Goal: Communication & Community: Answer question/provide support

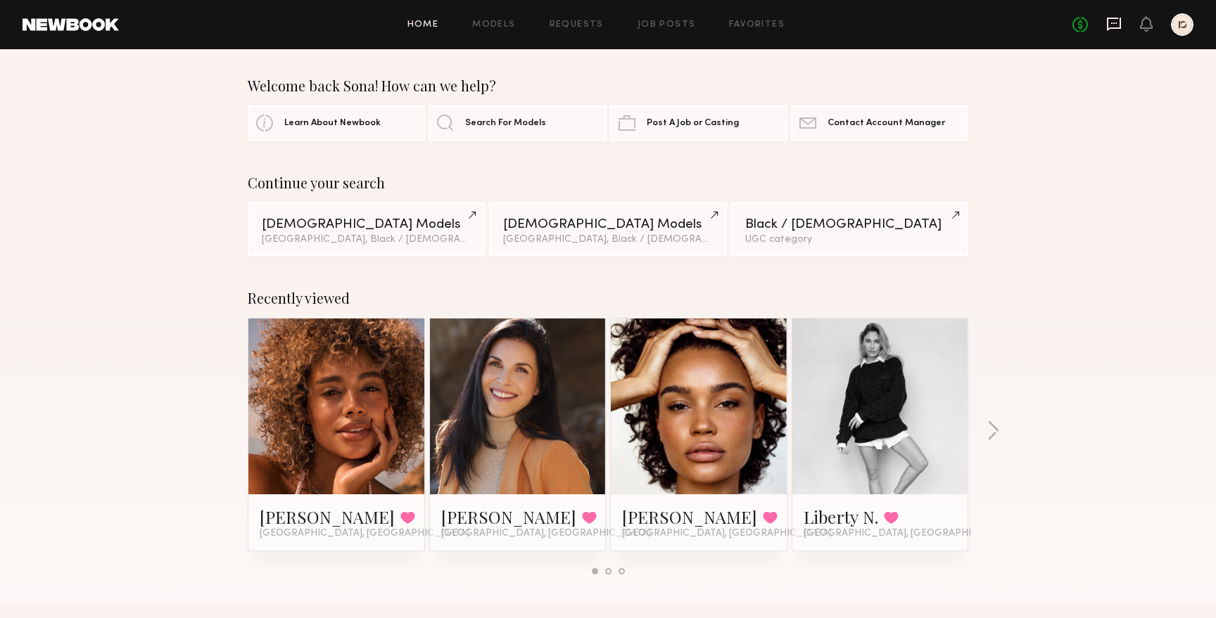
click at [1115, 22] on icon at bounding box center [1113, 23] width 15 height 15
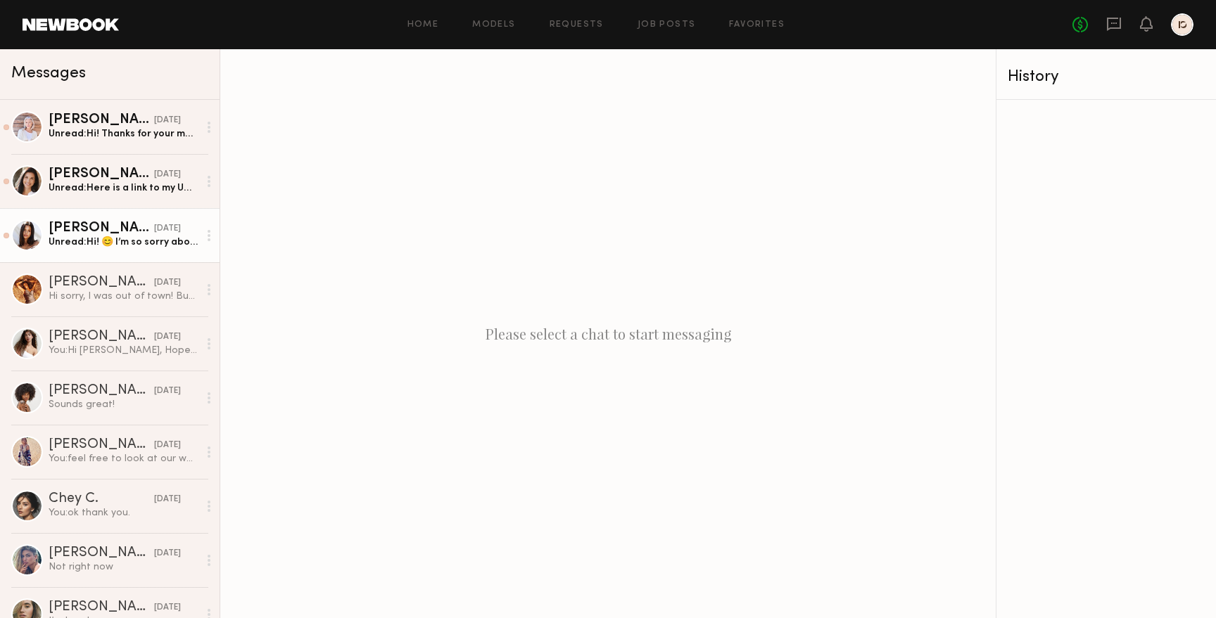
click at [113, 243] on div "Unread: Hi! 😊 I’m so sorry about your last message here. I hate that I missed t…" at bounding box center [124, 242] width 150 height 13
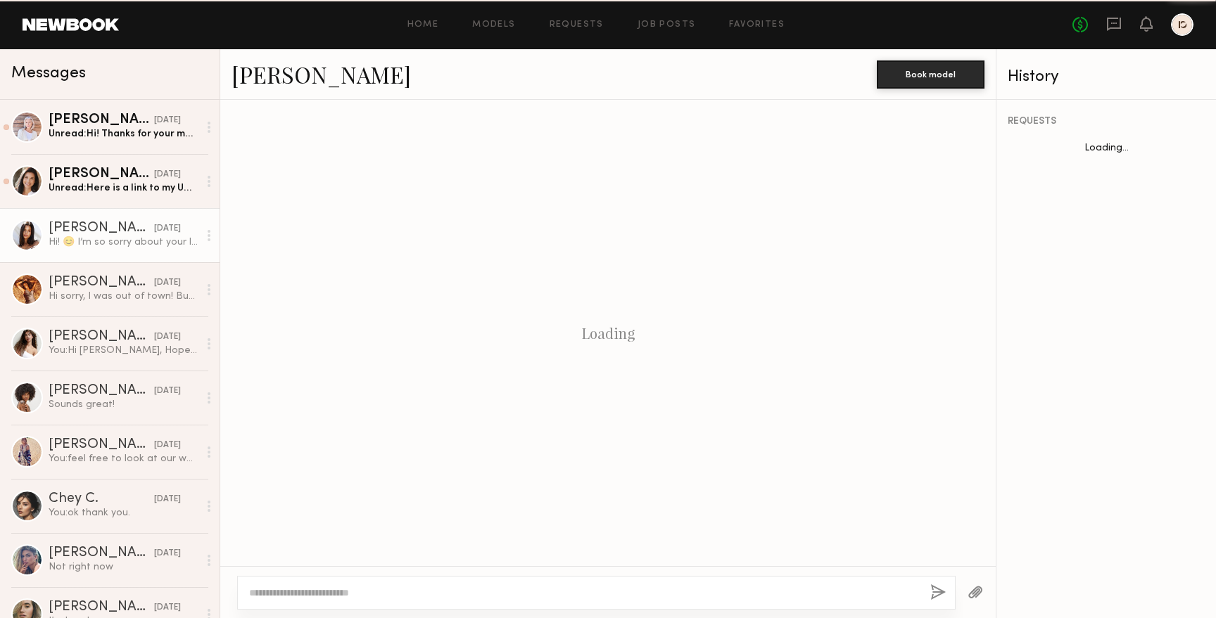
scroll to position [624, 0]
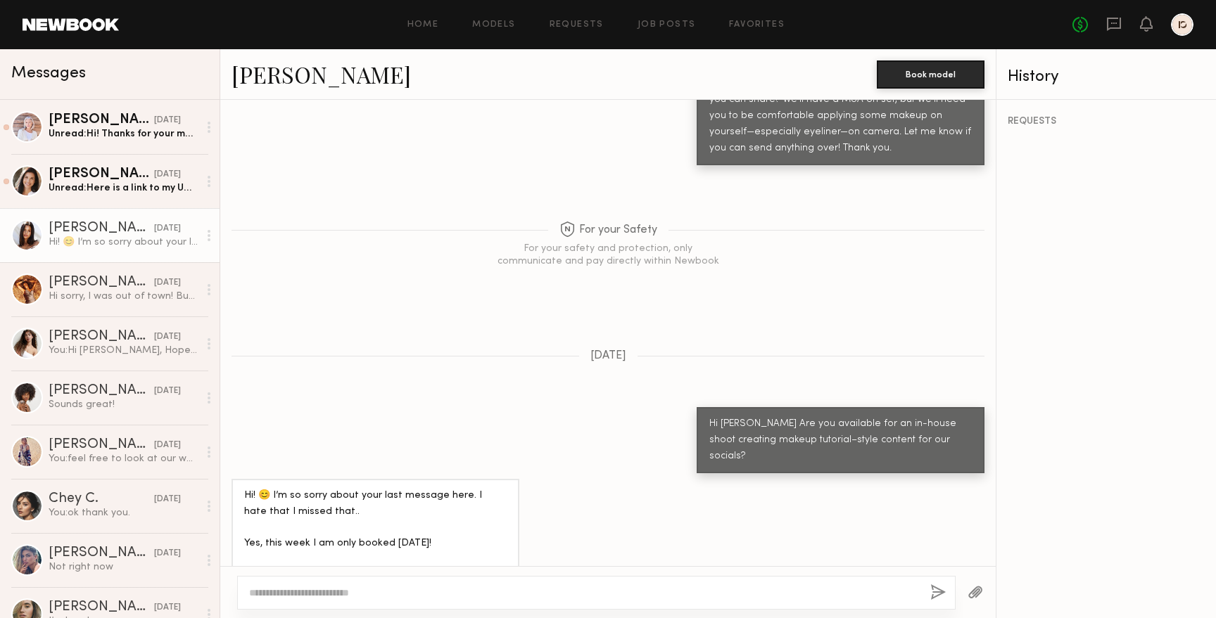
click at [281, 83] on link "[PERSON_NAME]" at bounding box center [320, 74] width 179 height 30
click at [101, 193] on div "Unread: Here is a link to my UGC Samples- [URL][DOMAIN_NAME]" at bounding box center [124, 188] width 150 height 13
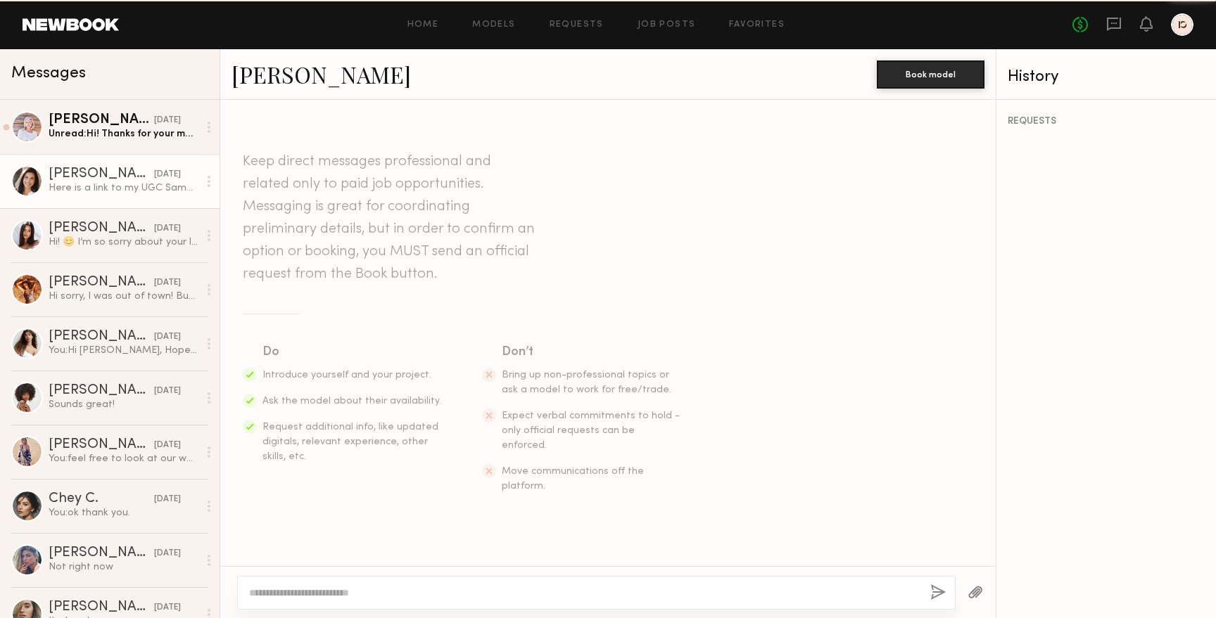
scroll to position [384, 0]
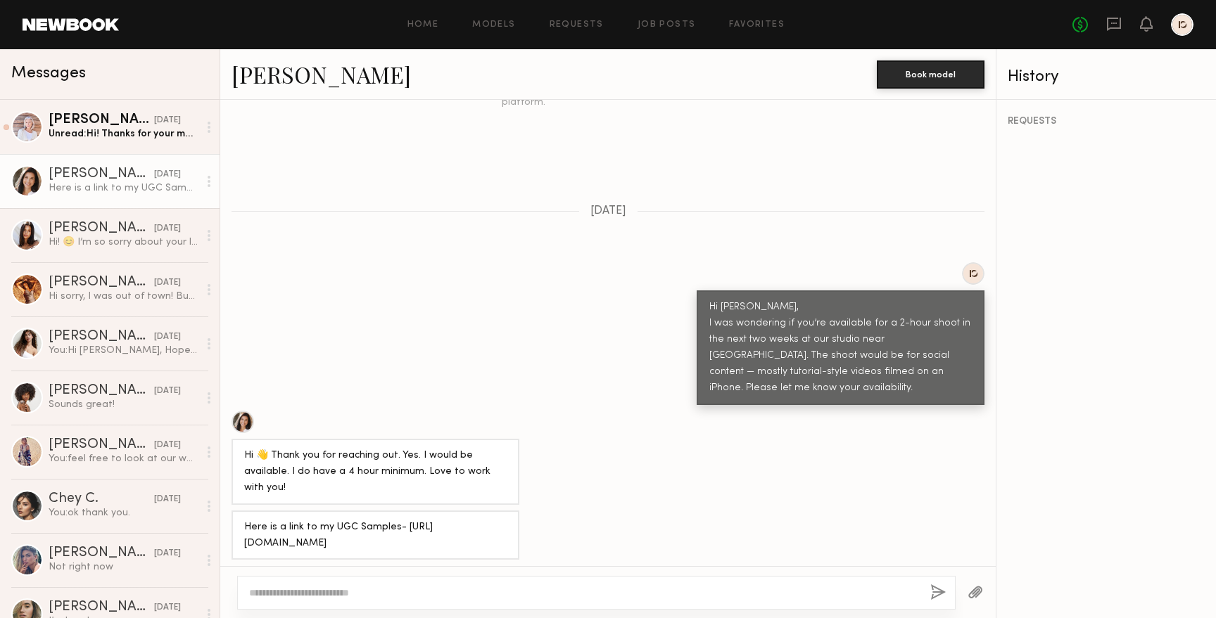
click at [279, 75] on link "[PERSON_NAME]" at bounding box center [320, 74] width 179 height 30
click at [340, 520] on div "Here is a link to my UGC Samples- [URL][DOMAIN_NAME]" at bounding box center [375, 536] width 262 height 32
click at [307, 520] on div "Here is a link to my UGC Samples- [URL][DOMAIN_NAME]" at bounding box center [375, 536] width 262 height 32
drag, startPoint x: 477, startPoint y: 536, endPoint x: 243, endPoint y: 509, distance: 235.9
click at [243, 511] on div "Here is a link to my UGC Samples- [URL][DOMAIN_NAME]" at bounding box center [375, 536] width 288 height 50
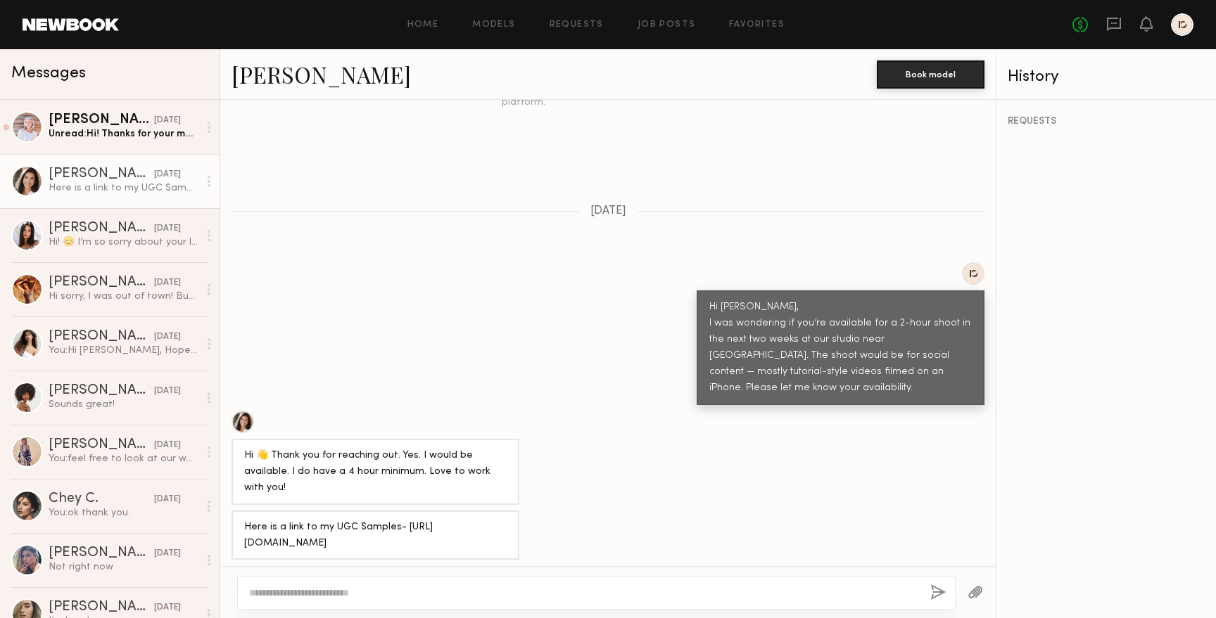
copy div "[URL][DOMAIN_NAME]"
click at [243, 411] on div at bounding box center [242, 422] width 23 height 23
click at [112, 143] on link "[PERSON_NAME] [DATE] Unread: Hi! Thanks for your message, yes, a 3- hour sessio…" at bounding box center [109, 127] width 219 height 54
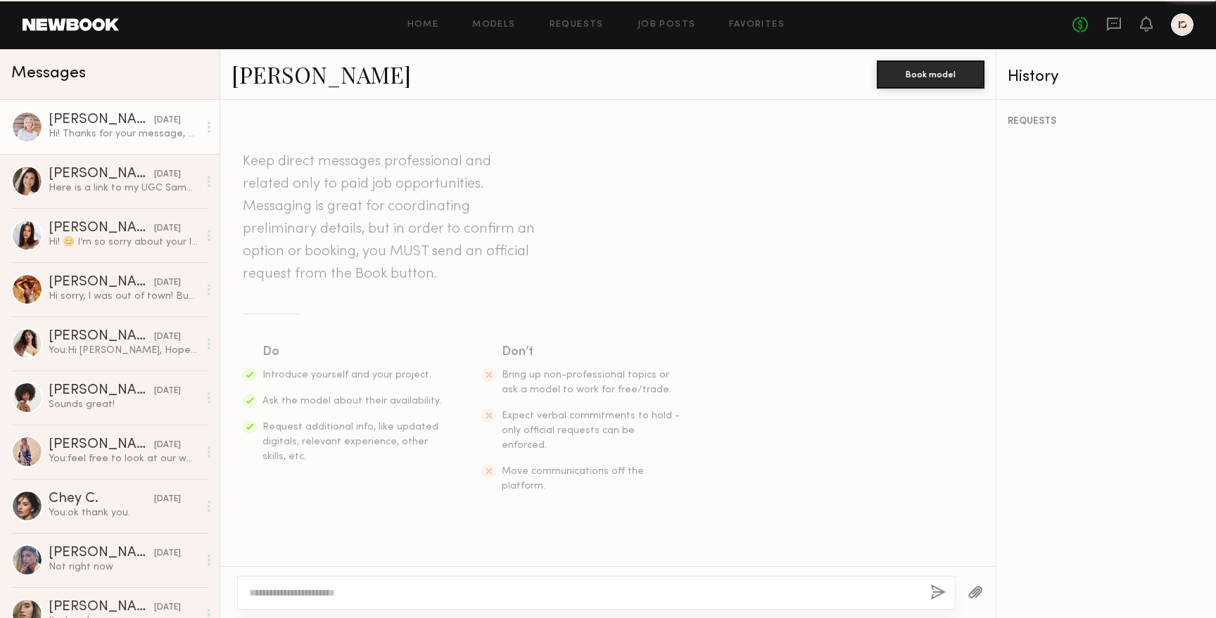
scroll to position [1817, 0]
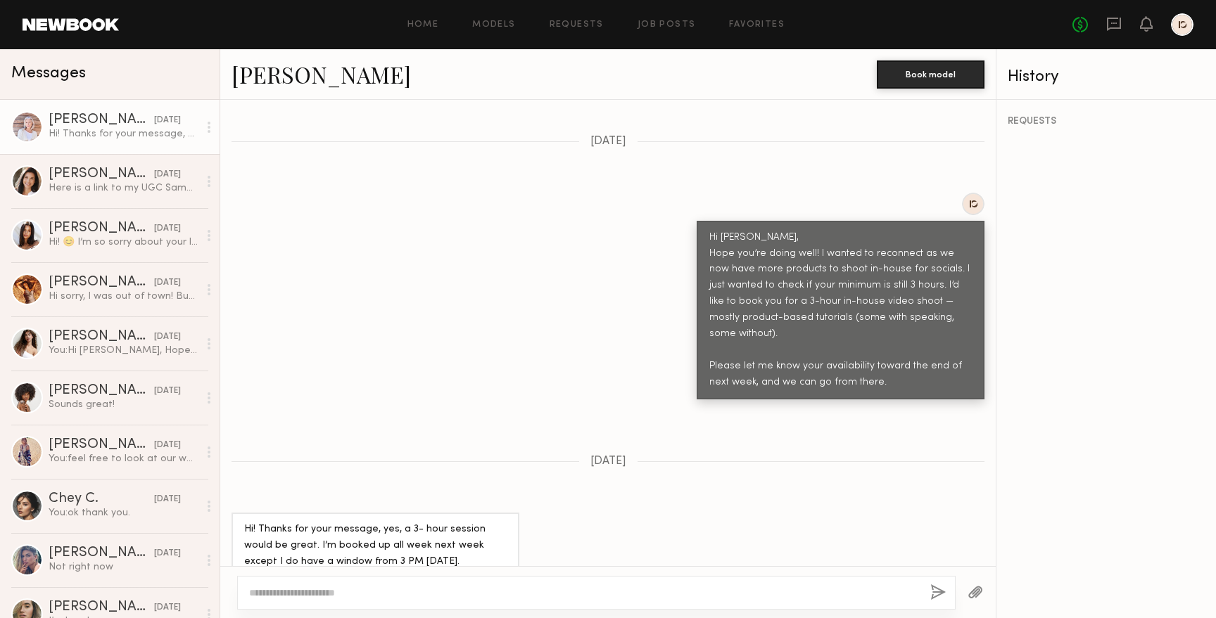
click at [245, 79] on link "[PERSON_NAME]" at bounding box center [320, 74] width 179 height 30
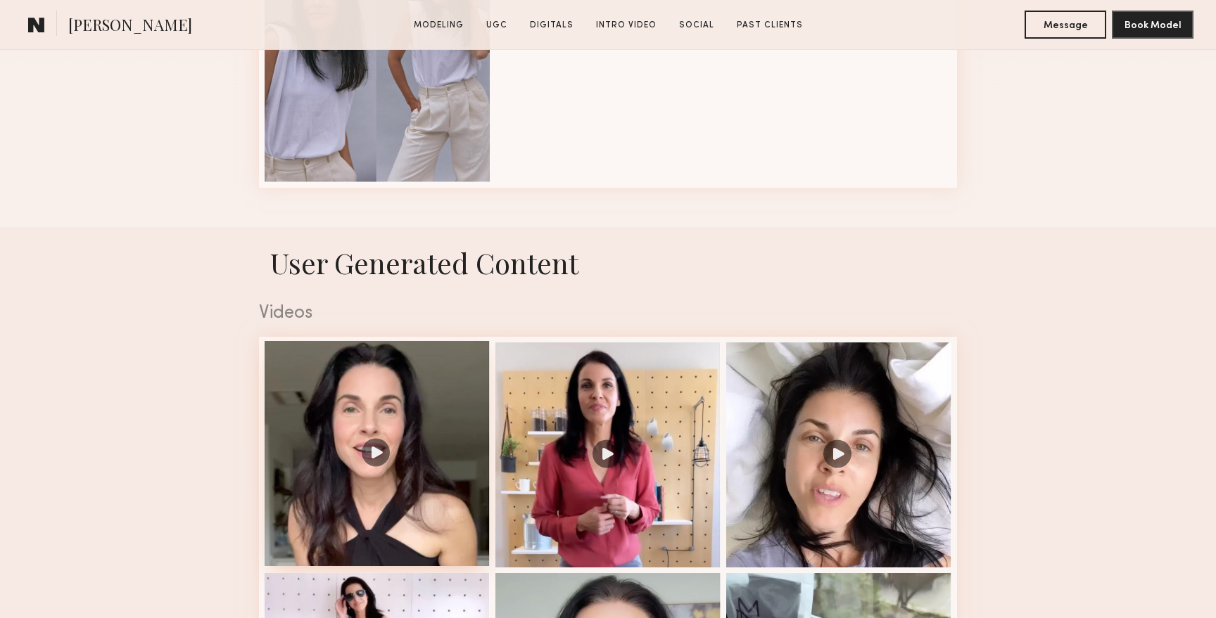
scroll to position [922, 0]
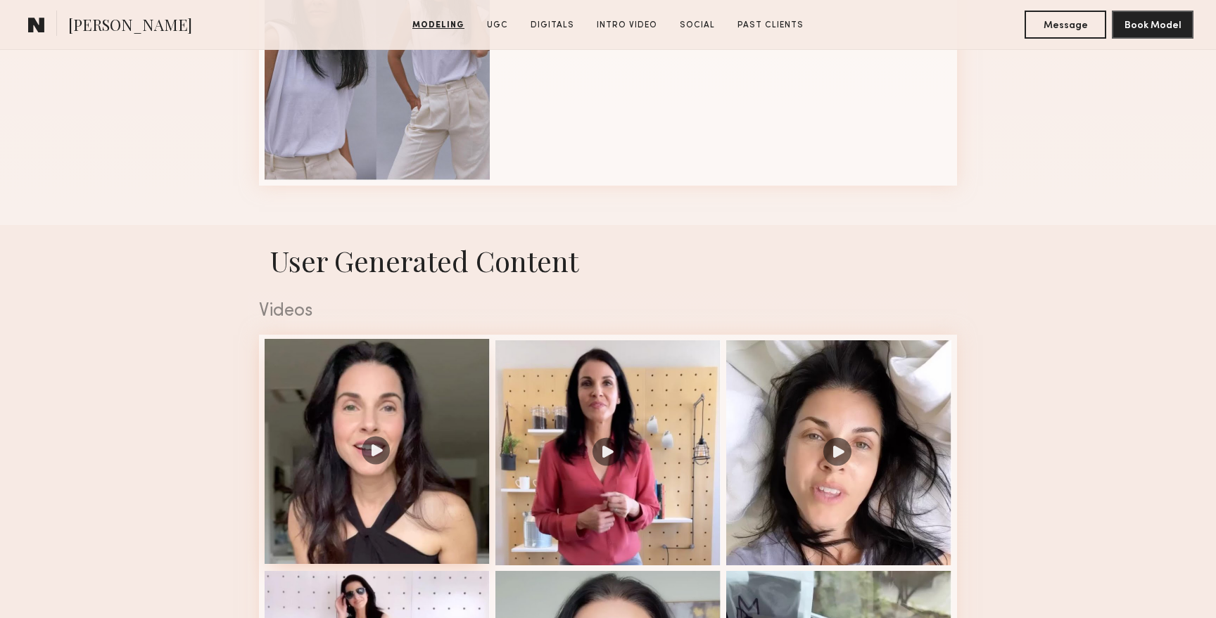
click at [438, 489] on div at bounding box center [377, 451] width 225 height 225
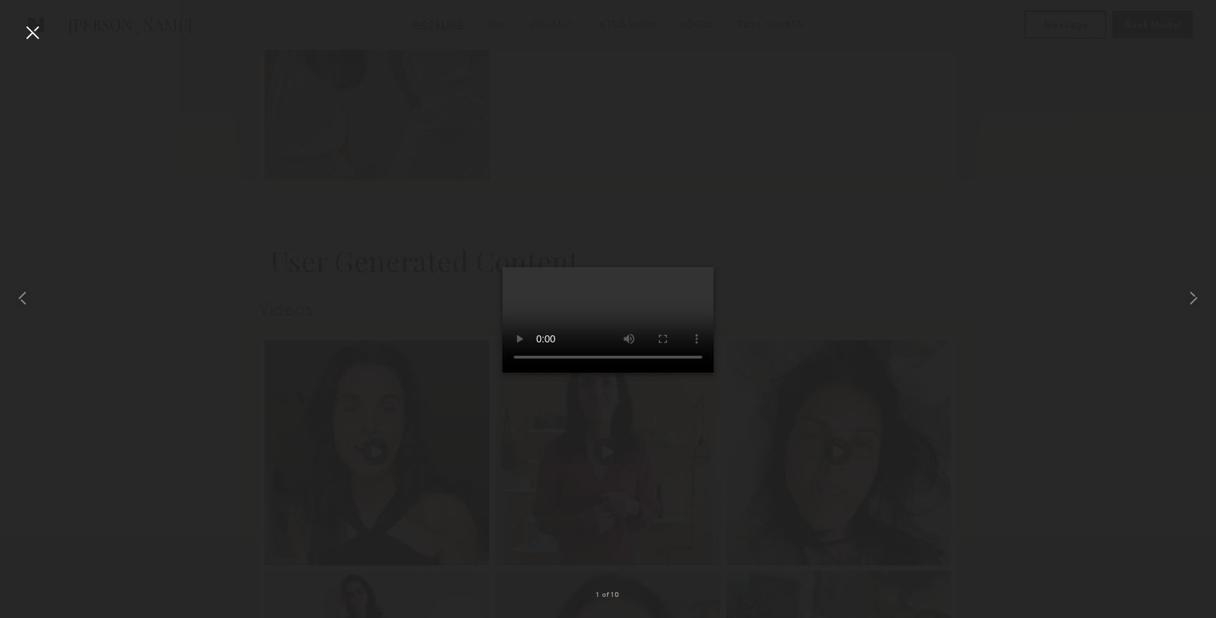
click at [1074, 391] on div at bounding box center [608, 298] width 1216 height 551
click at [34, 36] on div at bounding box center [32, 32] width 23 height 23
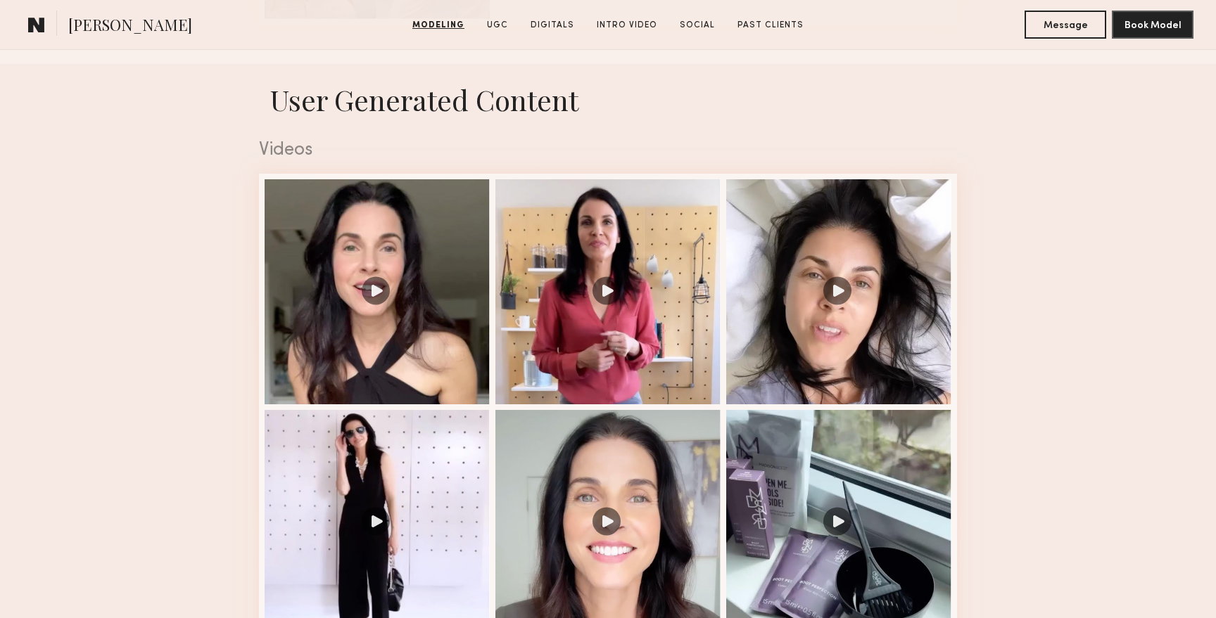
scroll to position [1150, 0]
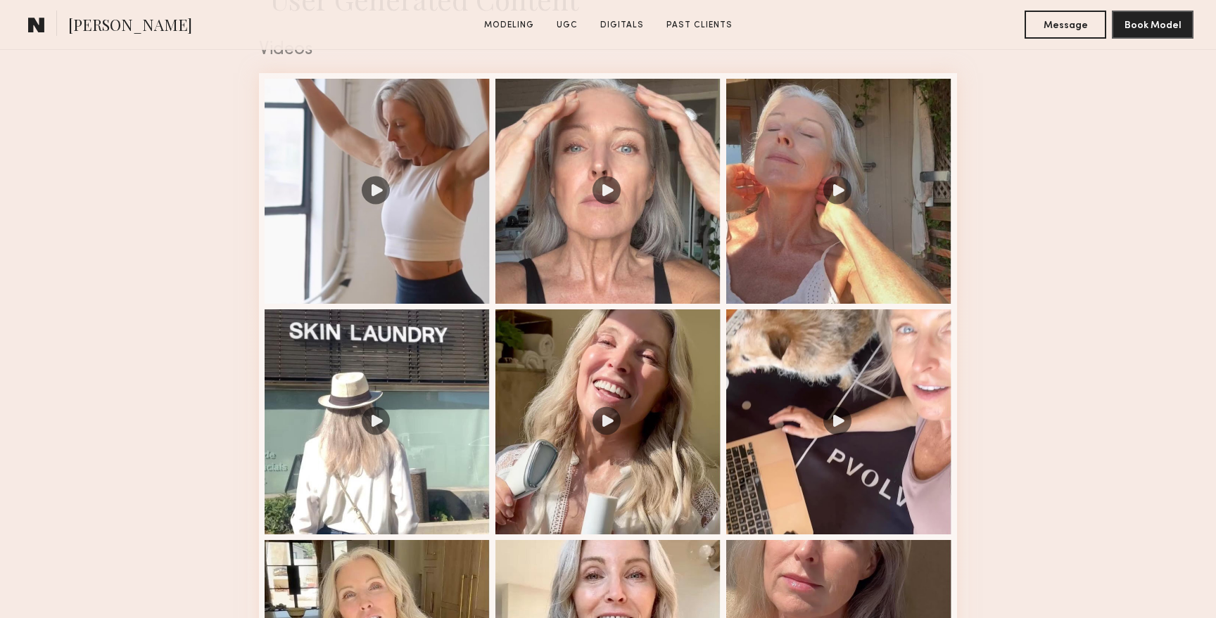
scroll to position [1456, 0]
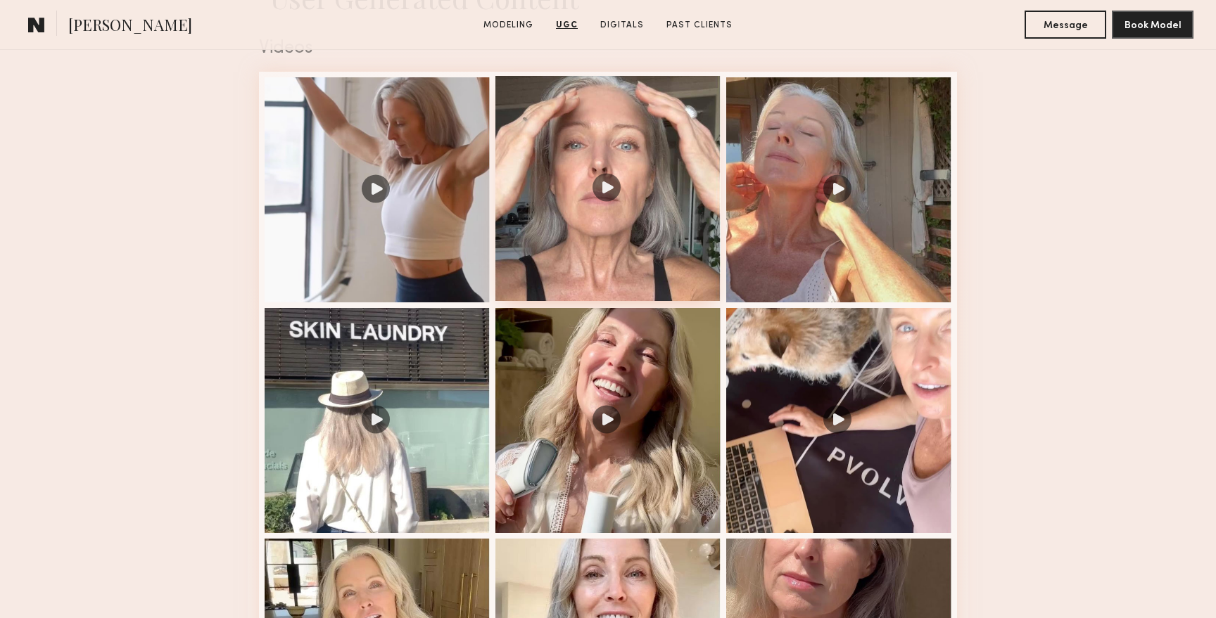
click at [661, 209] on div at bounding box center [607, 188] width 225 height 225
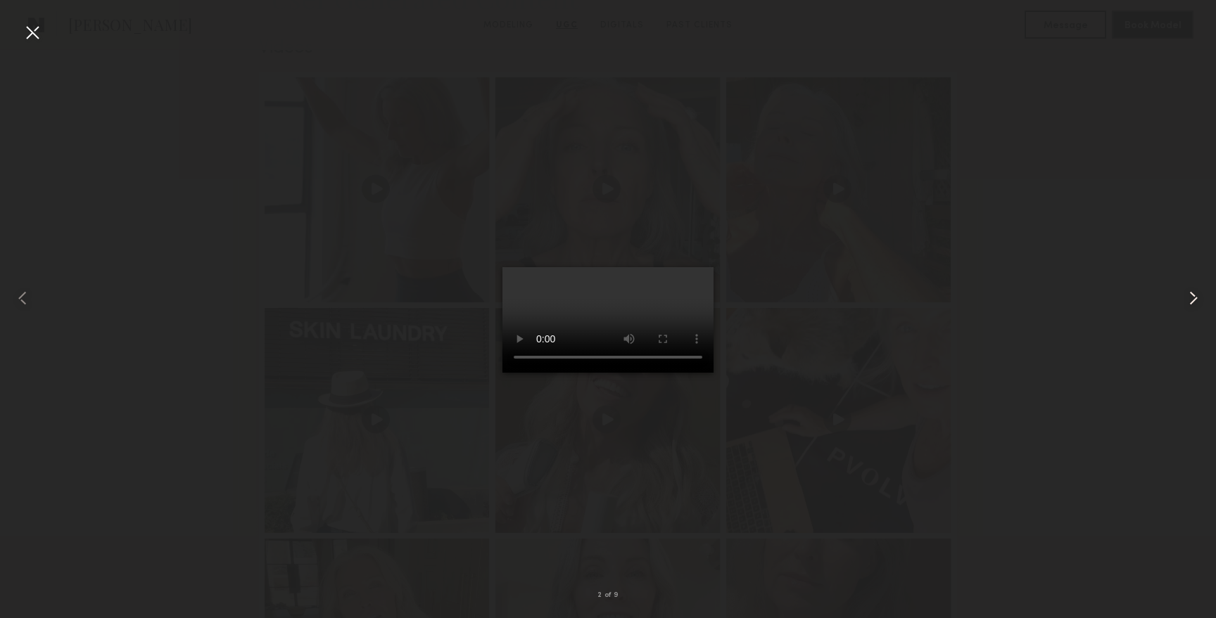
click at [1196, 298] on common-icon at bounding box center [1193, 298] width 23 height 23
click at [28, 37] on div at bounding box center [32, 32] width 23 height 23
